Goal: Task Accomplishment & Management: Use online tool/utility

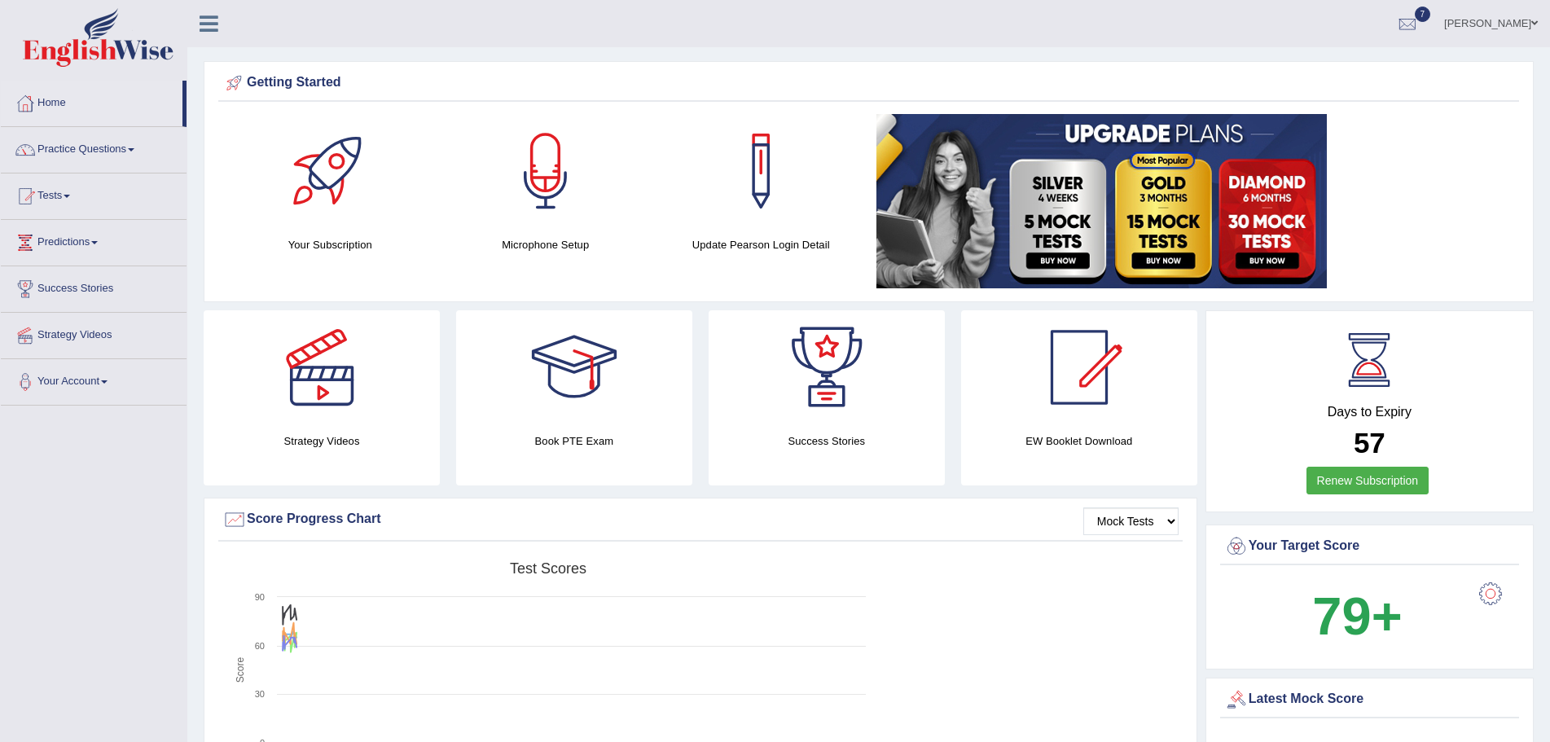
click at [1422, 183] on link at bounding box center [1191, 201] width 630 height 174
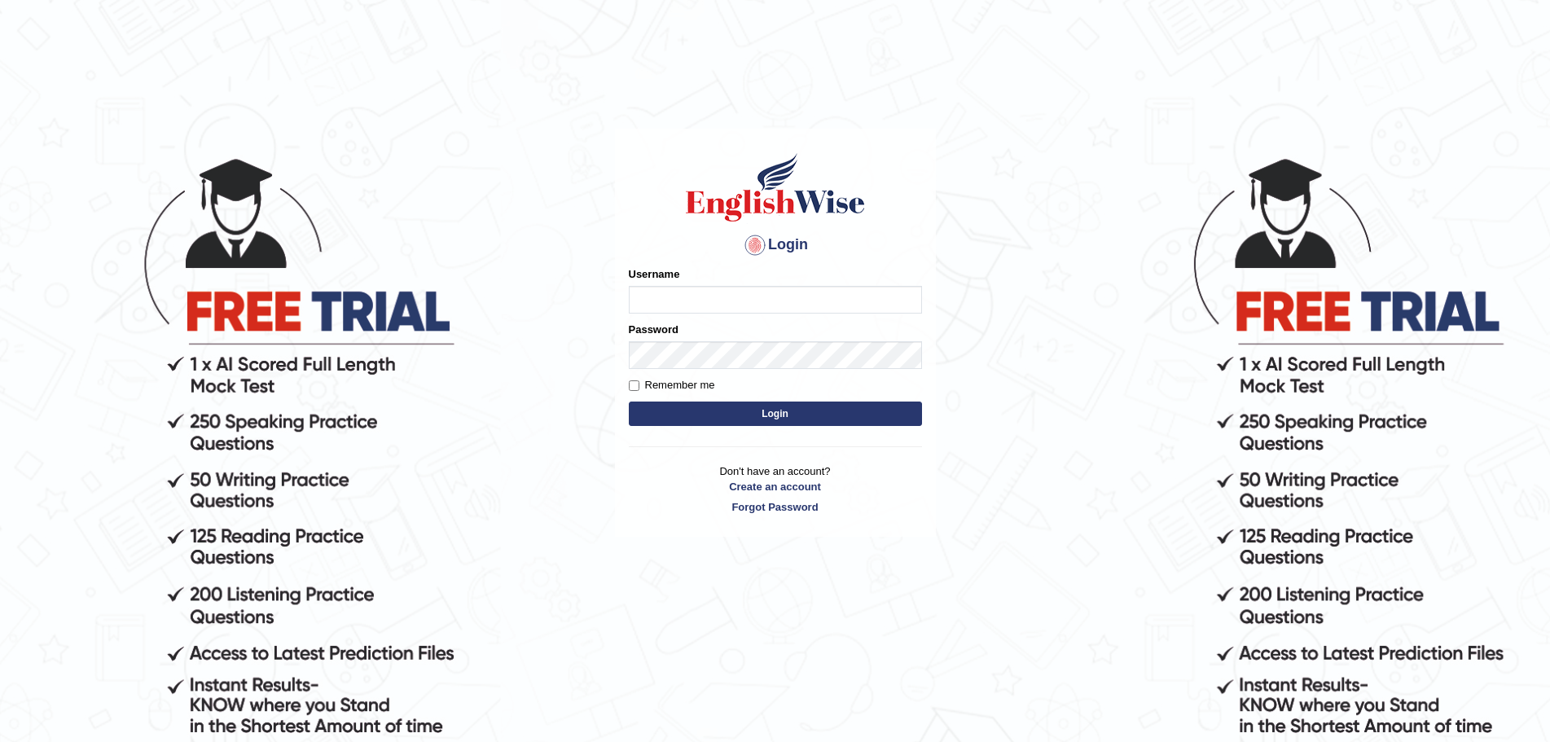
type input "Mugwunali"
click at [787, 411] on button "Login" at bounding box center [775, 414] width 293 height 24
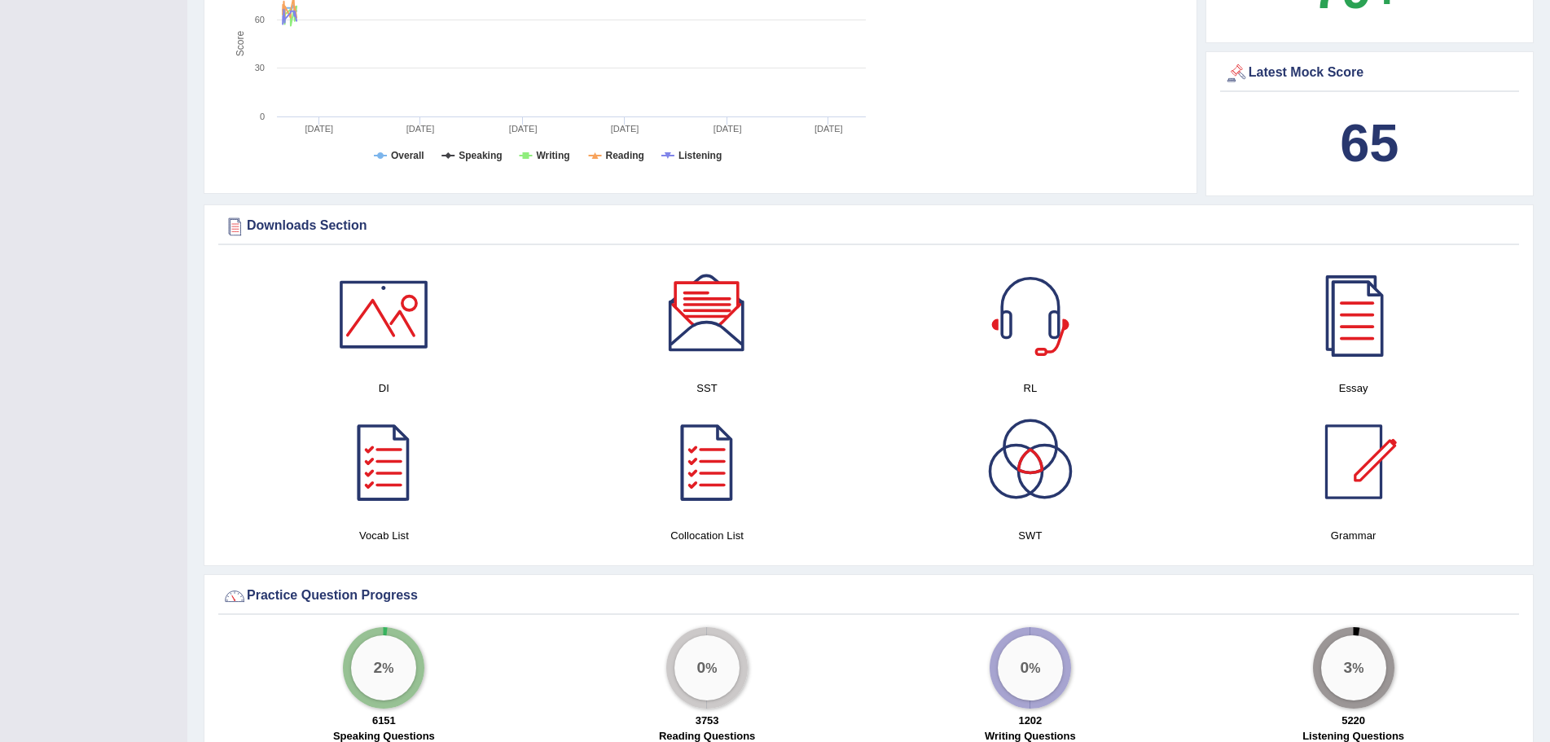
scroll to position [815, 0]
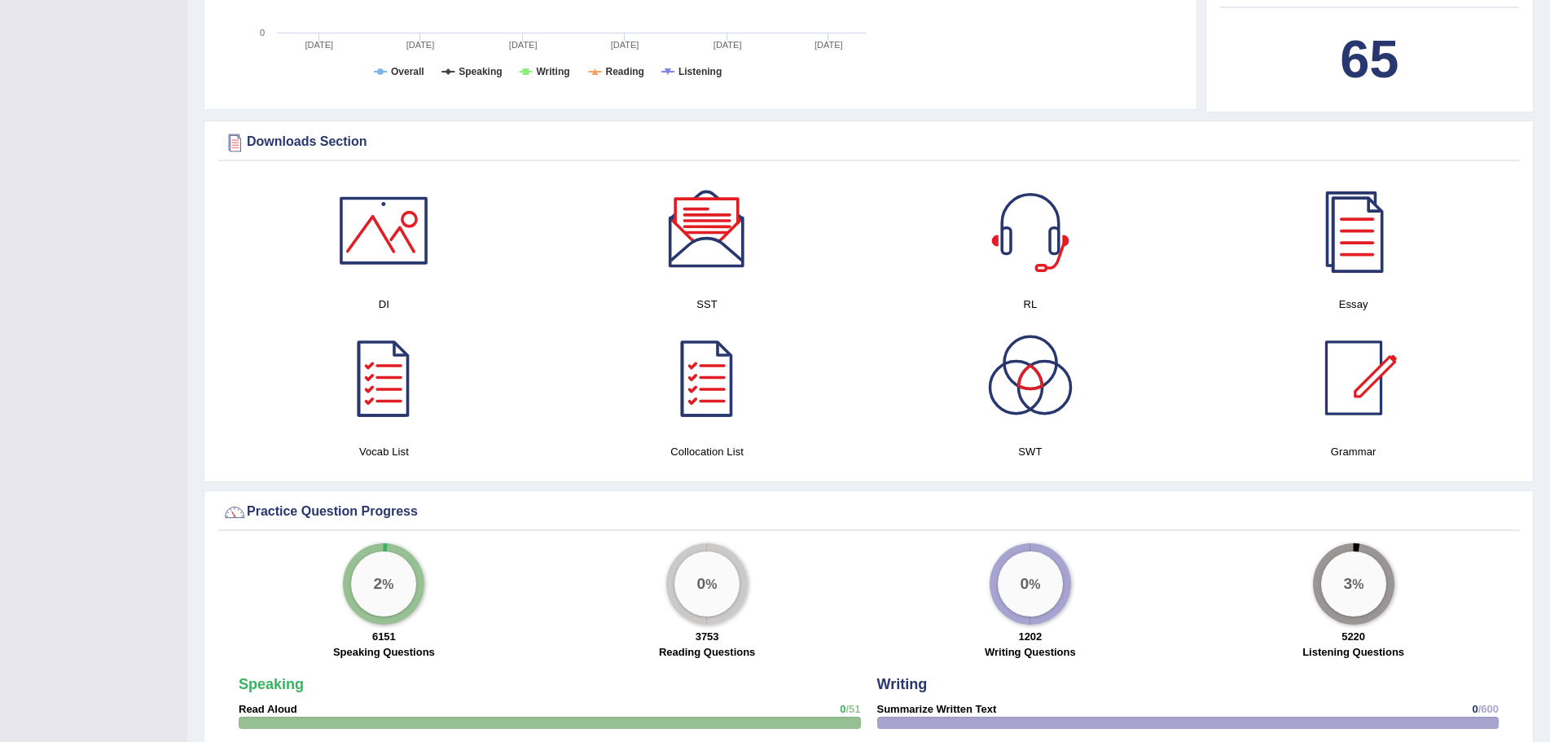
click at [718, 236] on div at bounding box center [707, 231] width 114 height 114
click at [1026, 242] on div at bounding box center [1030, 231] width 114 height 114
click at [391, 245] on div at bounding box center [384, 231] width 114 height 114
click at [1028, 384] on div at bounding box center [1030, 378] width 114 height 114
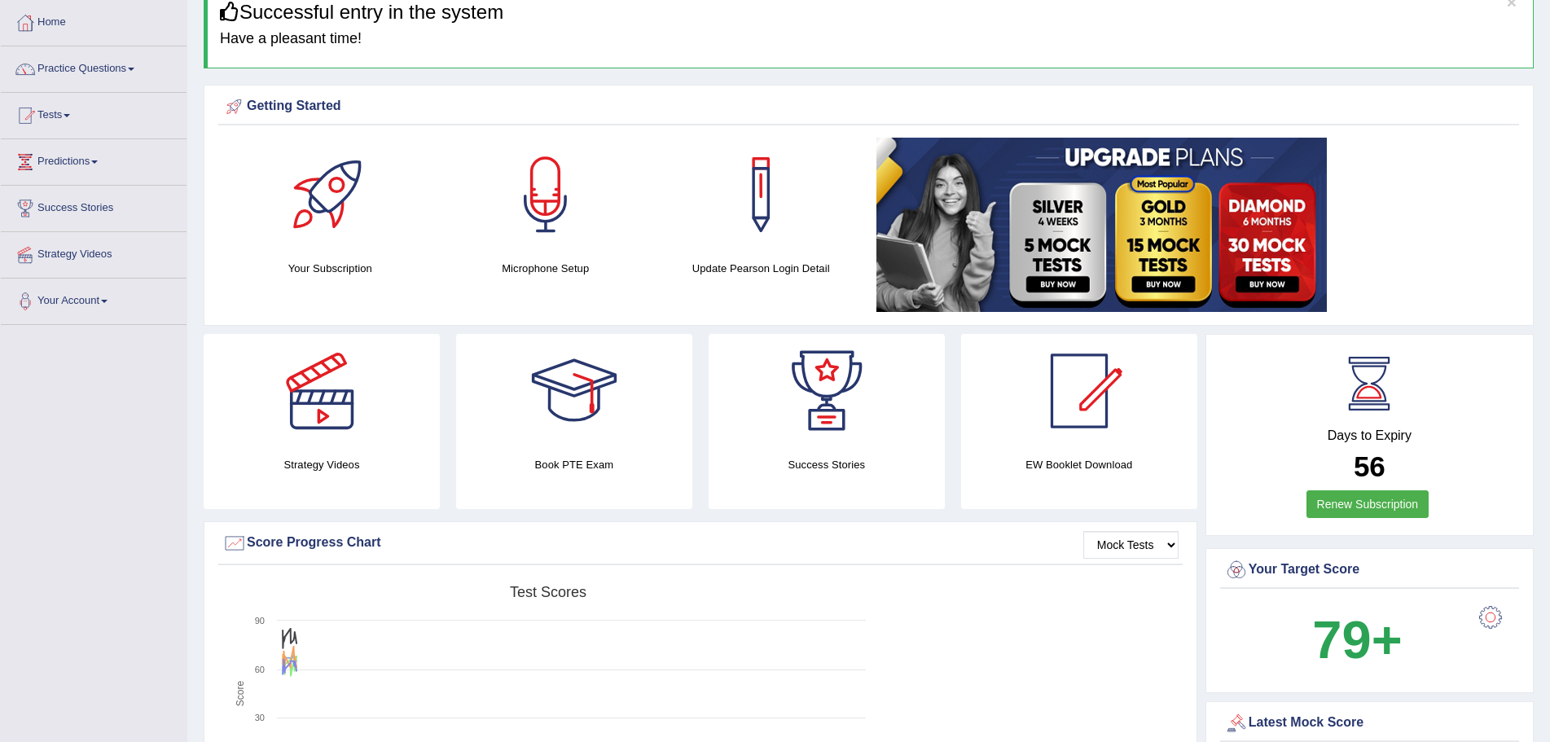
scroll to position [0, 0]
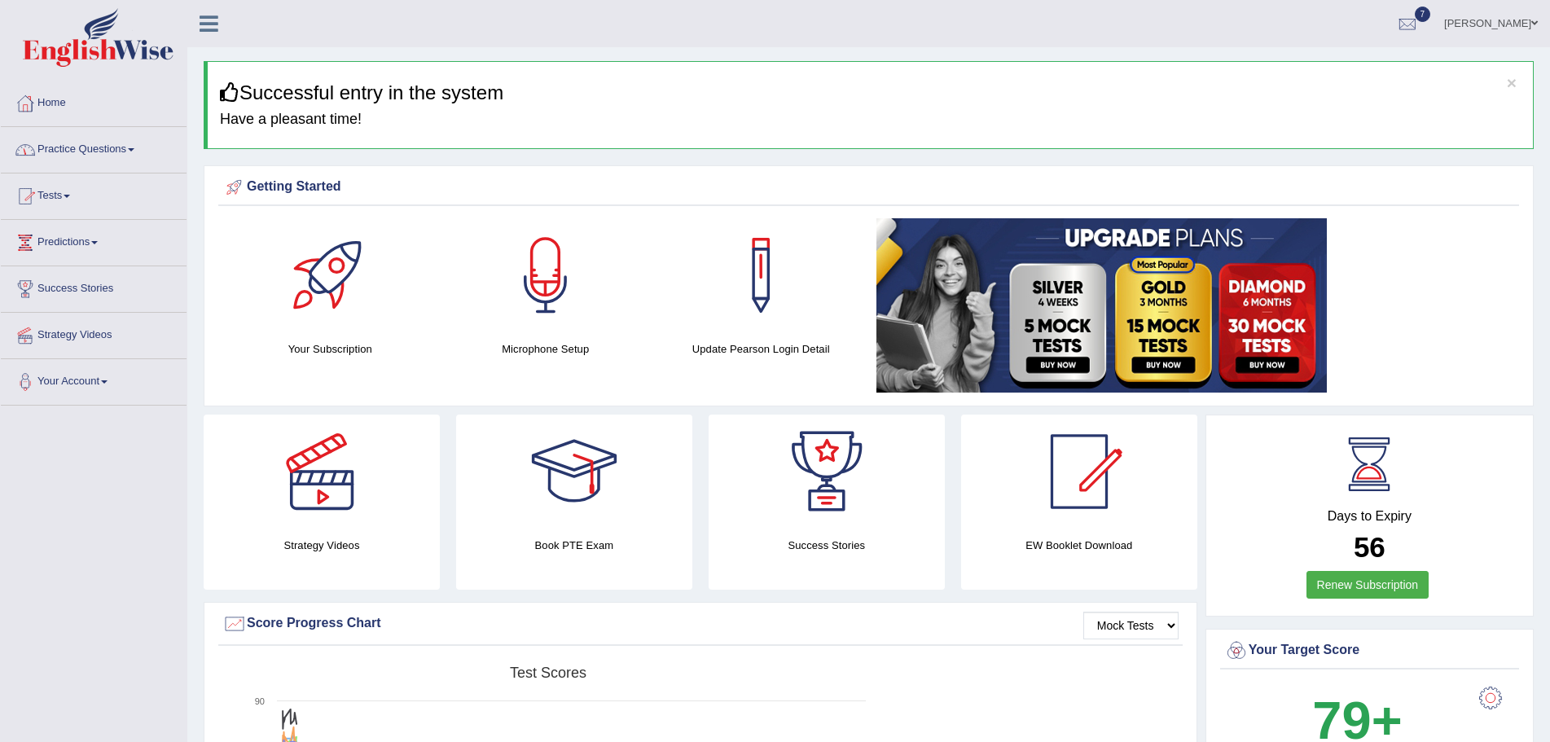
click at [132, 150] on link "Practice Questions" at bounding box center [94, 147] width 186 height 41
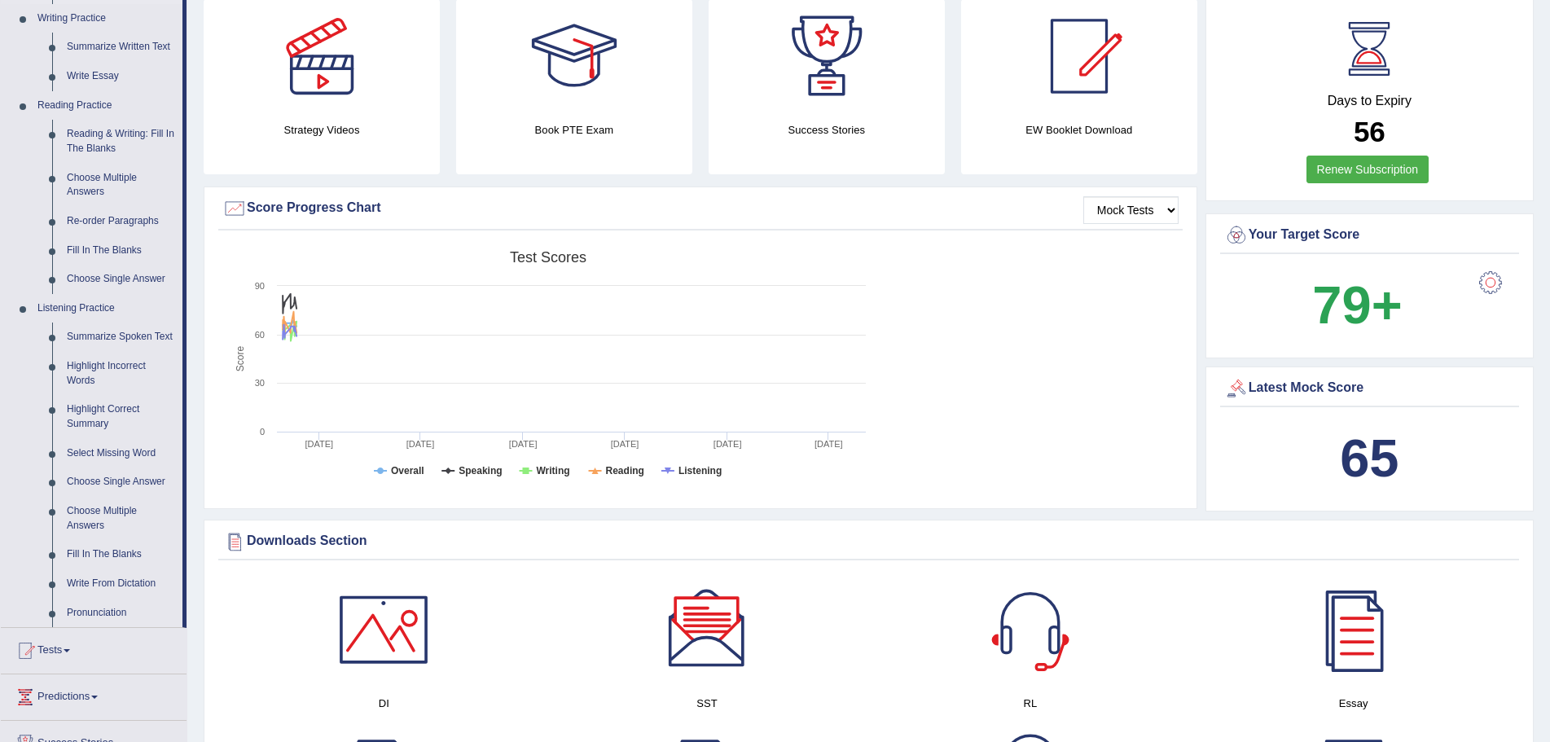
scroll to position [489, 0]
